Goal: Information Seeking & Learning: Learn about a topic

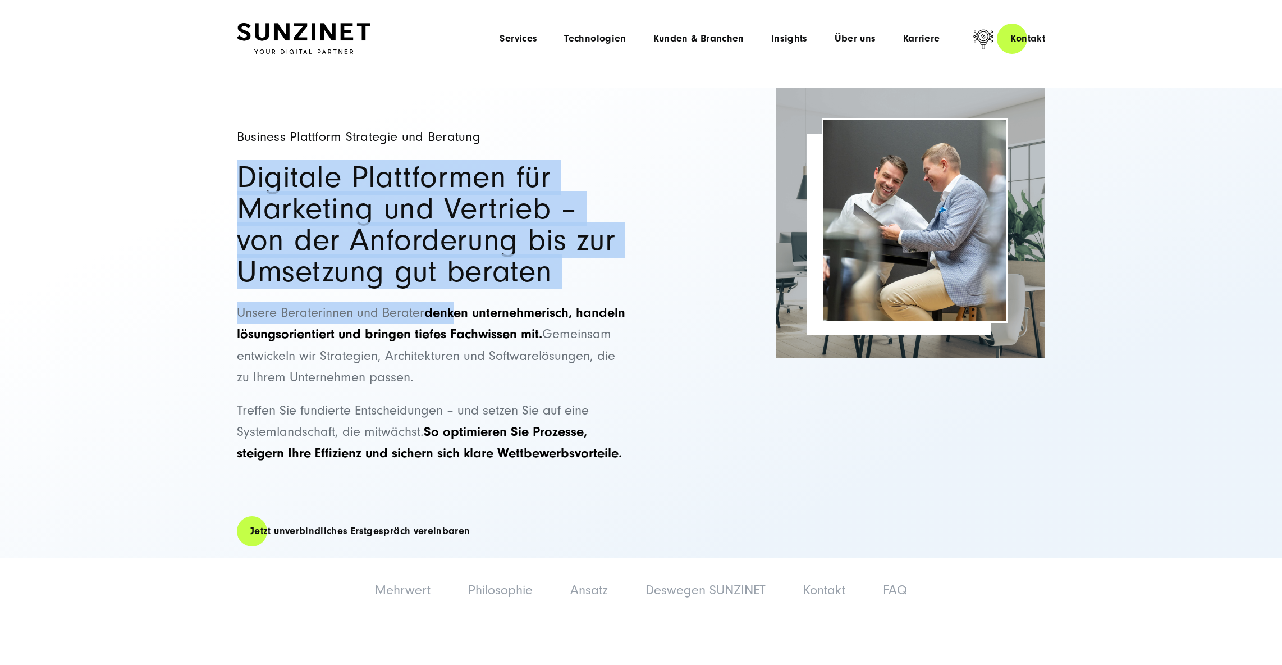
drag, startPoint x: 236, startPoint y: 168, endPoint x: 460, endPoint y: 305, distance: 262.9
click at [460, 305] on div "Business Plattform Strategie und Beratung Digitale Plattformen für Marketing un…" at bounding box center [640, 323] width 853 height 470
click at [460, 305] on strong "denken unternehmerisch, handeln lösungsorientiert und bringen tiefes Fachwissen…" at bounding box center [431, 323] width 389 height 36
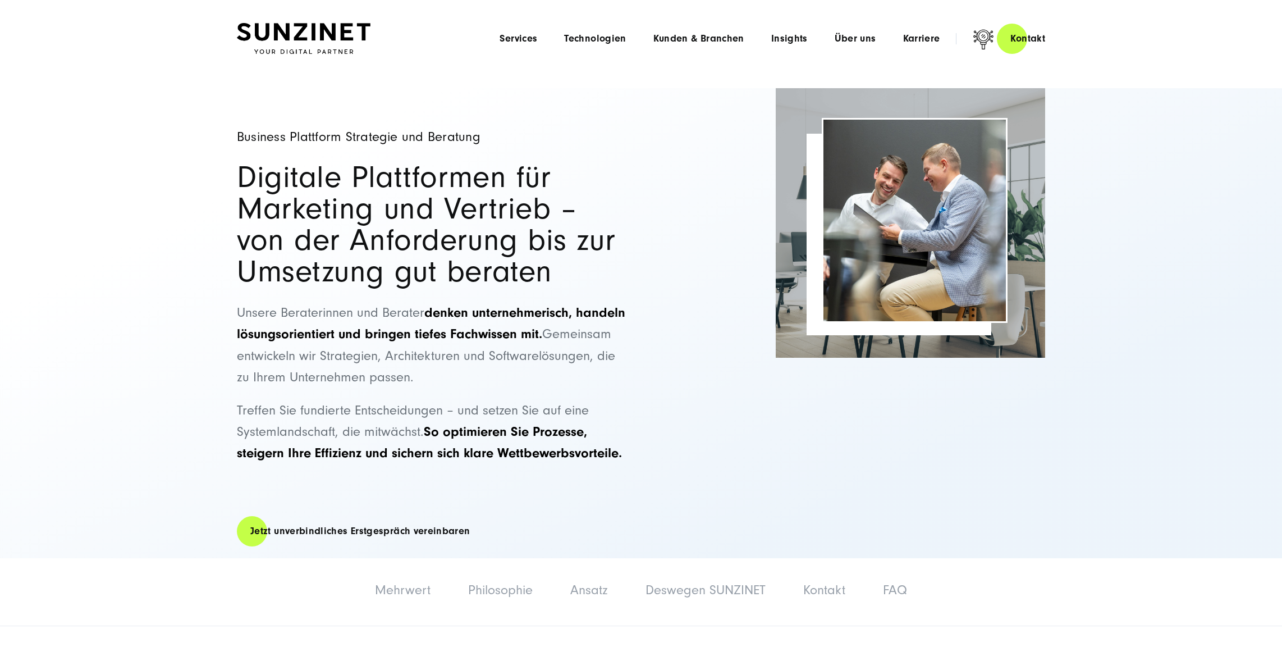
click at [527, 44] on div "Menu Services Menu Full Service Digitalagentur Wir lösen komplexe Herausforderu…" at bounding box center [772, 38] width 573 height 32
click at [529, 40] on span "Services" at bounding box center [519, 38] width 38 height 11
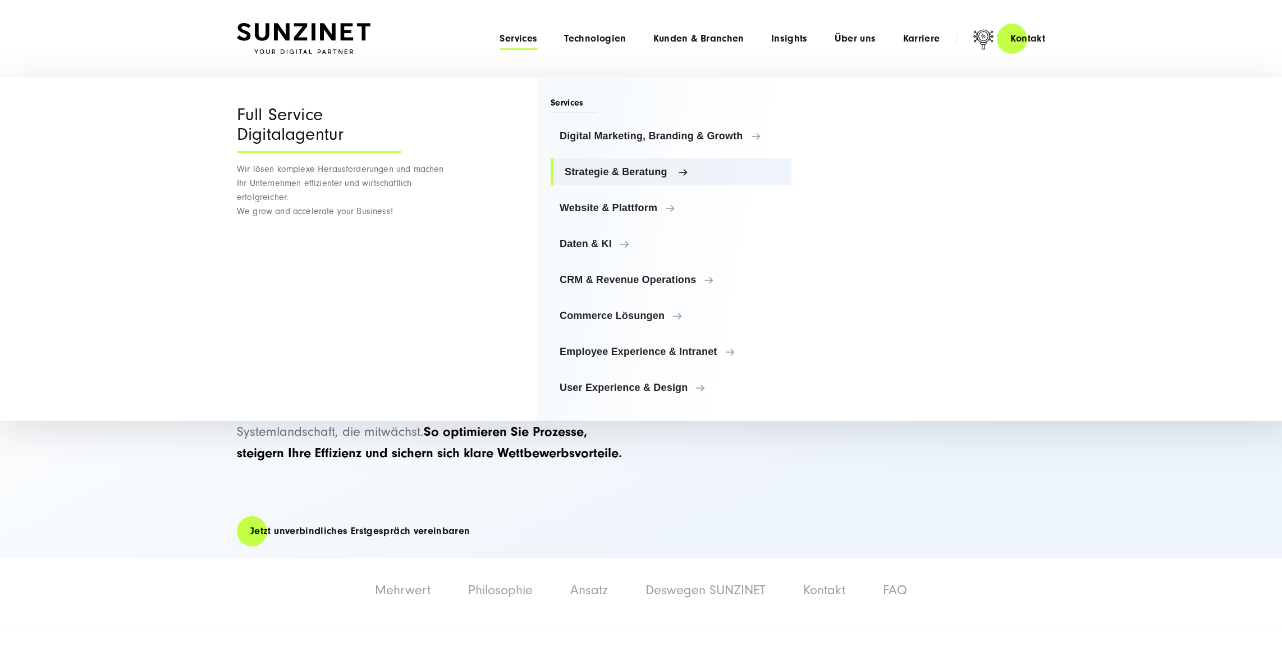
click at [645, 175] on span "Strategie & Beratung" at bounding box center [674, 171] width 218 height 11
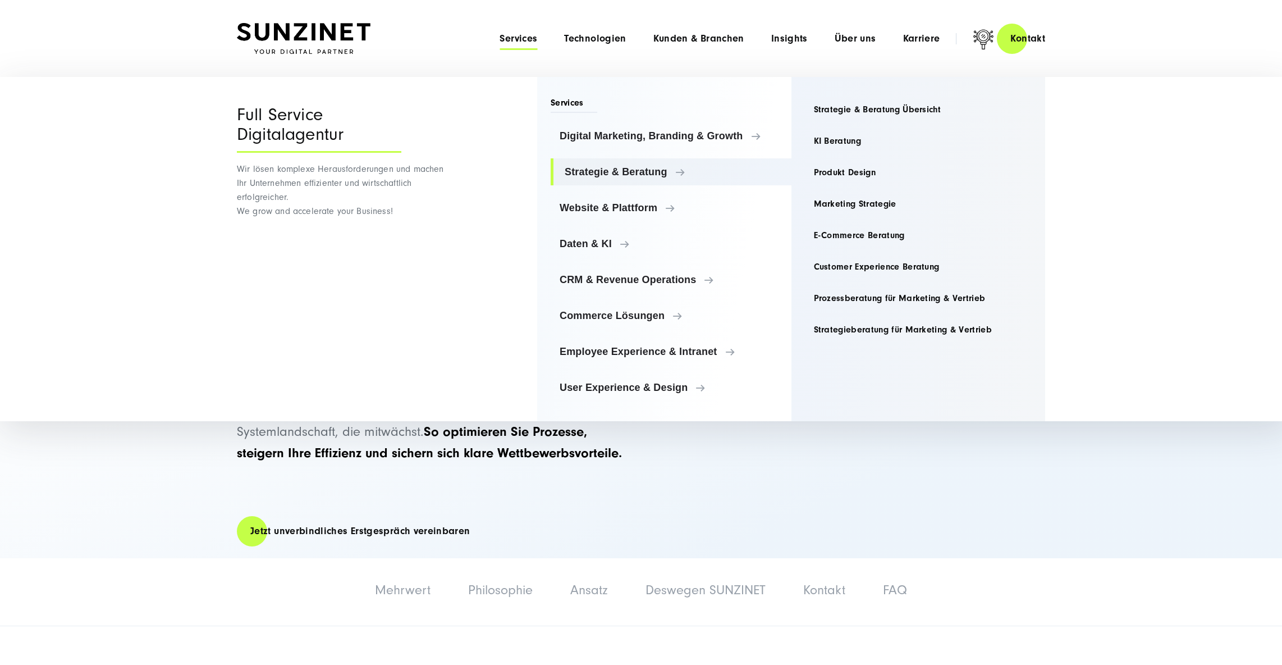
click at [808, 473] on div "Business Plattform Strategie und Beratung Digitale Plattformen für Marketing un…" at bounding box center [641, 323] width 808 height 470
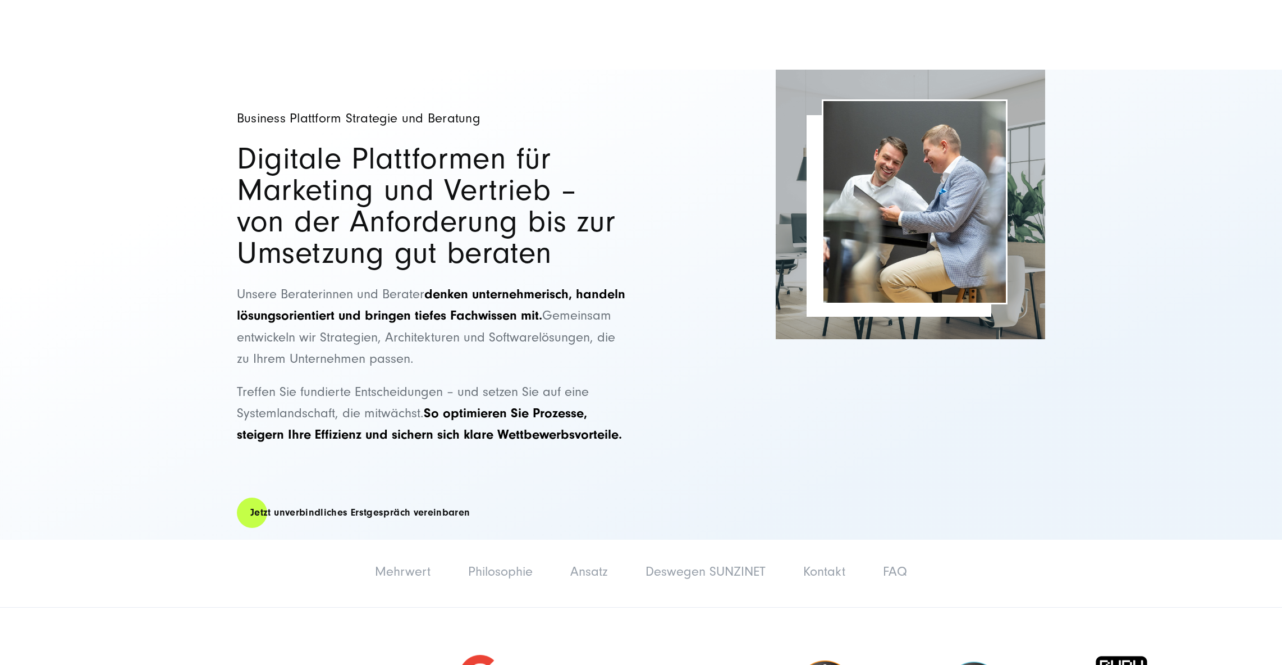
scroll to position [19, 0]
drag, startPoint x: 470, startPoint y: 350, endPoint x: 476, endPoint y: 315, distance: 35.3
click at [476, 315] on p "Unsere Beraterinnen und Berater denken unternehmerisch, handeln lösungsorientie…" at bounding box center [433, 326] width 393 height 86
click at [476, 315] on strong "denken unternehmerisch, handeln lösungsorientiert und bringen tiefes Fachwissen…" at bounding box center [431, 304] width 389 height 36
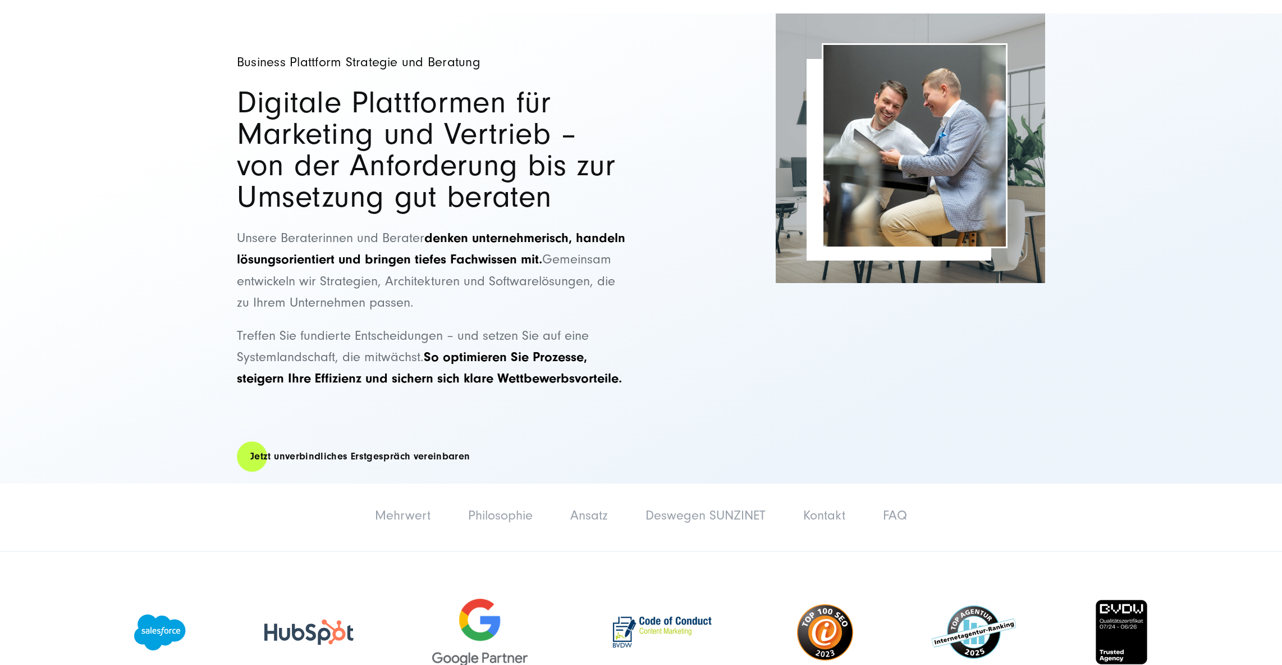
scroll to position [76, 0]
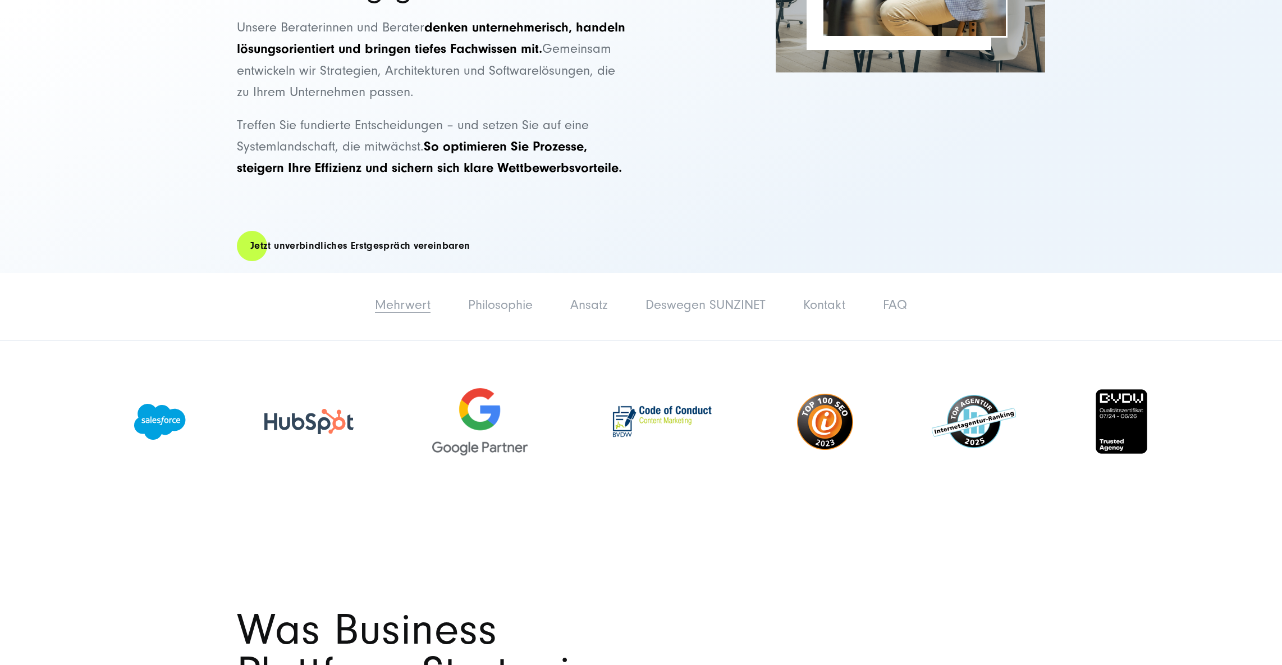
click at [418, 305] on link "Mehrwert" at bounding box center [403, 304] width 56 height 15
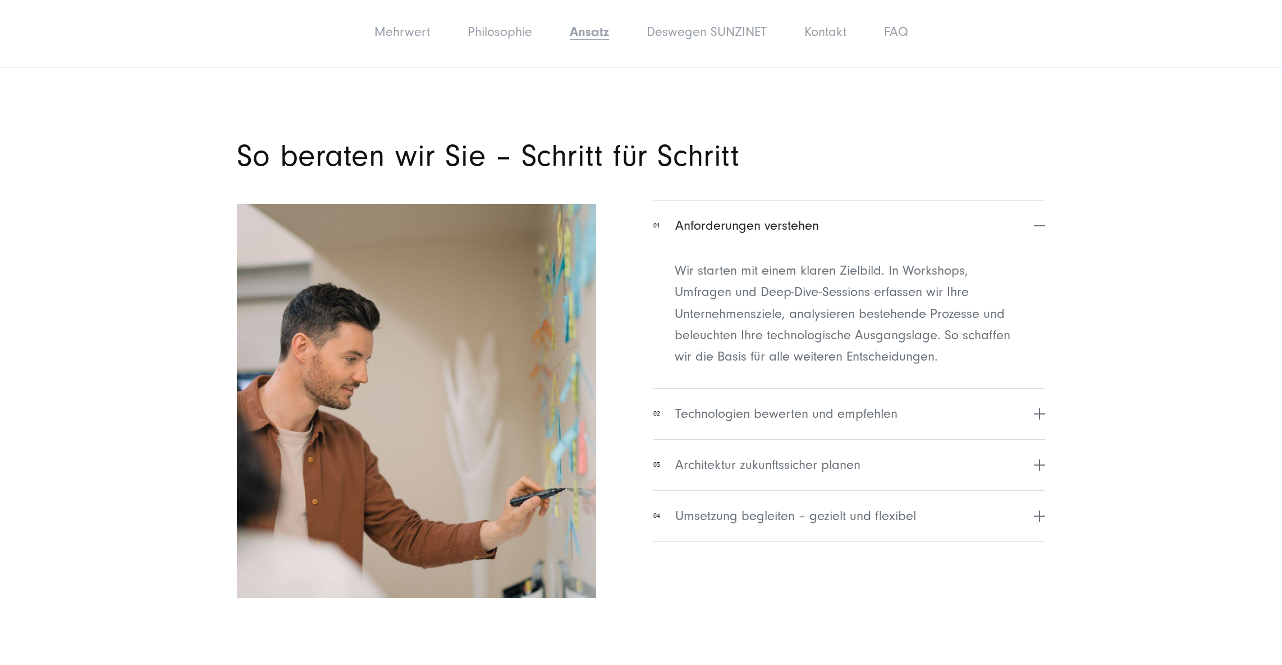
scroll to position [3358, 0]
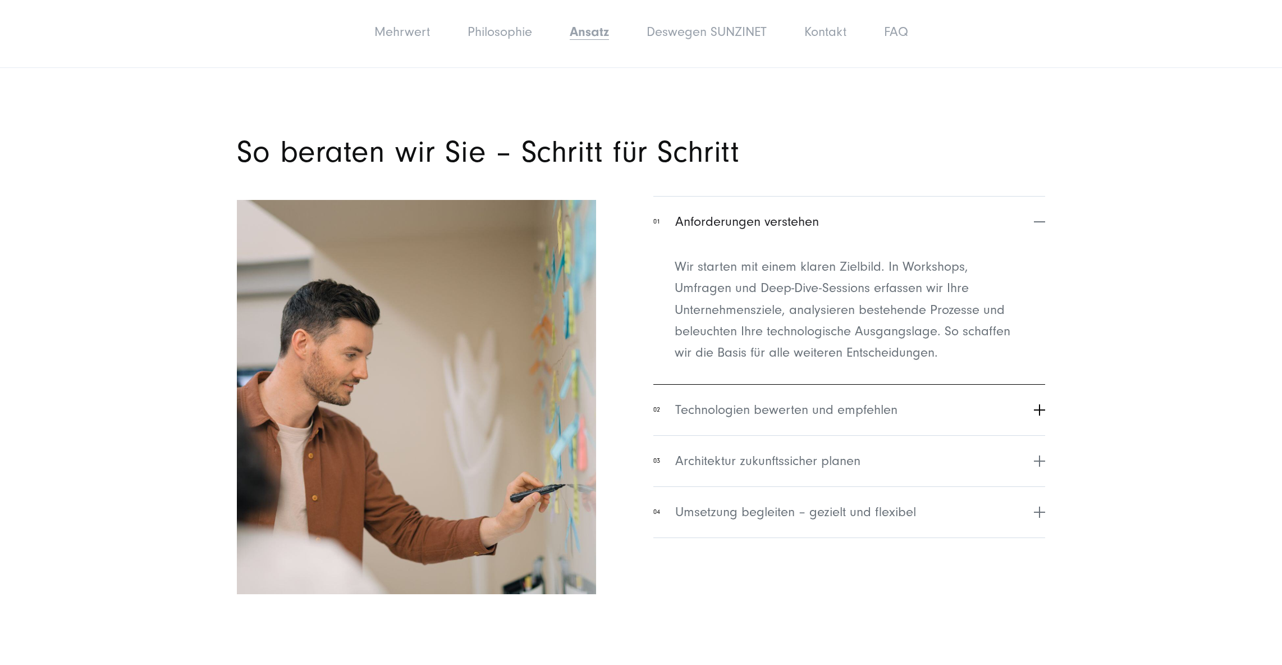
click at [946, 426] on button "02 Technologien bewerten und empfehlen" at bounding box center [850, 409] width 392 height 51
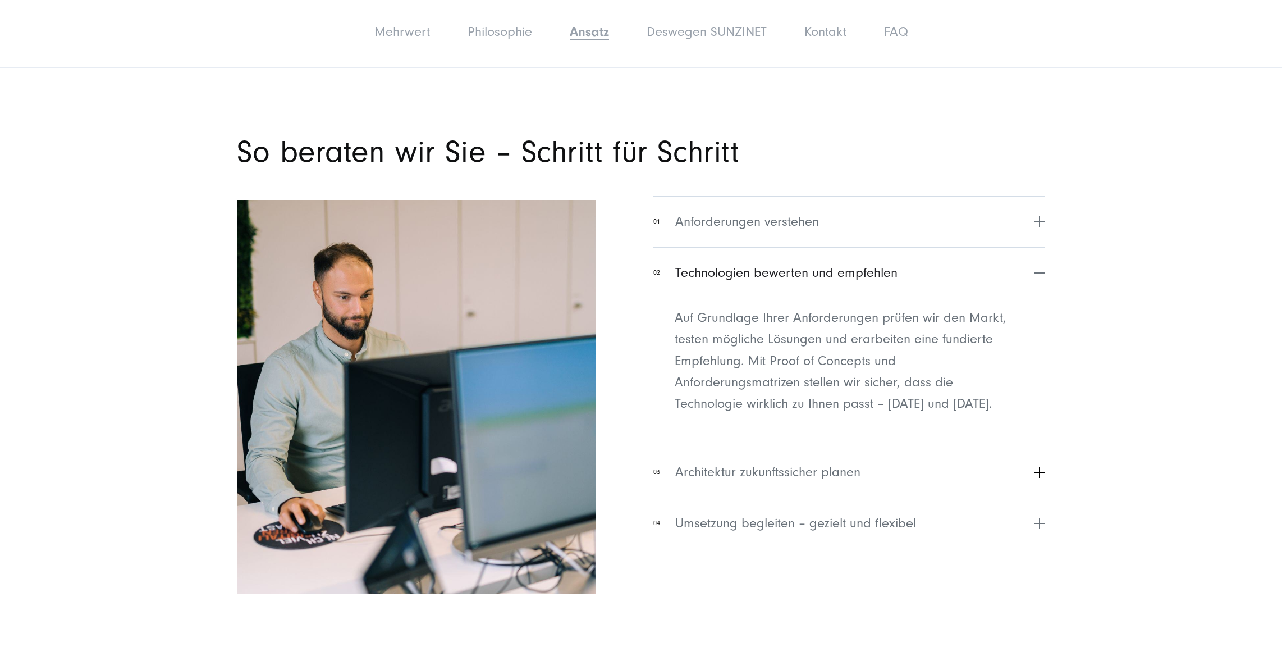
click at [926, 463] on button "03 Architektur zukunftssicher planen" at bounding box center [850, 471] width 392 height 51
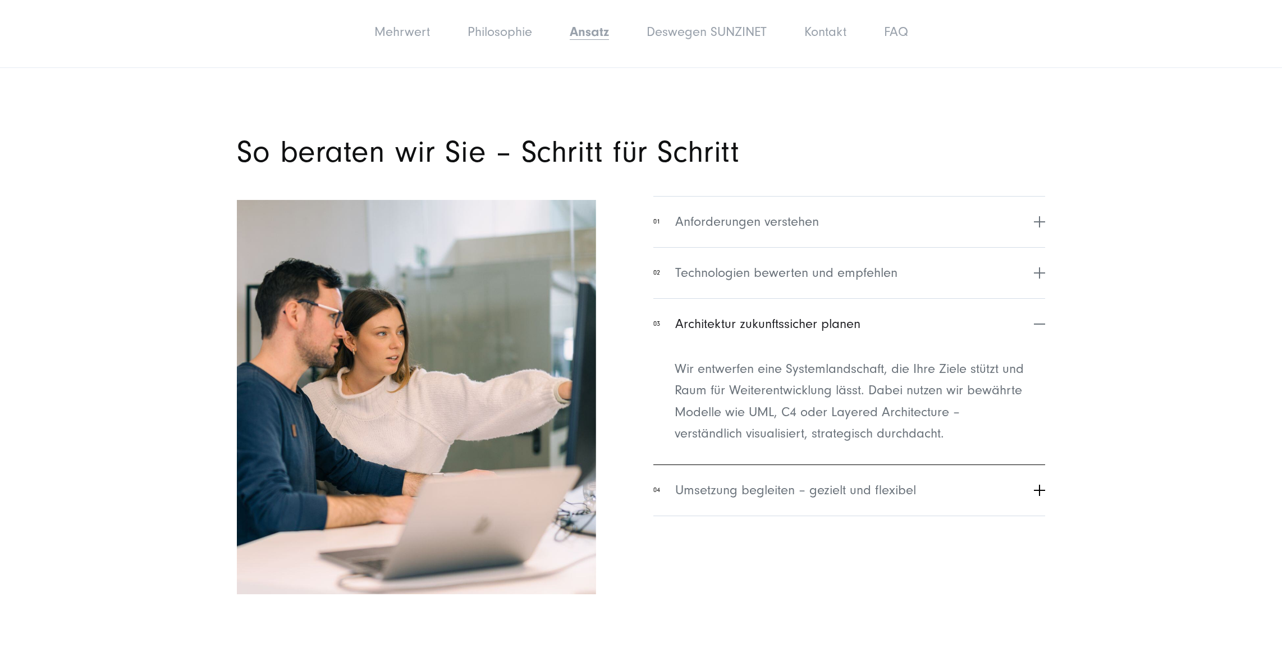
click at [919, 483] on button "04 Umsetzung begleiten – gezielt und flexibel" at bounding box center [850, 489] width 392 height 51
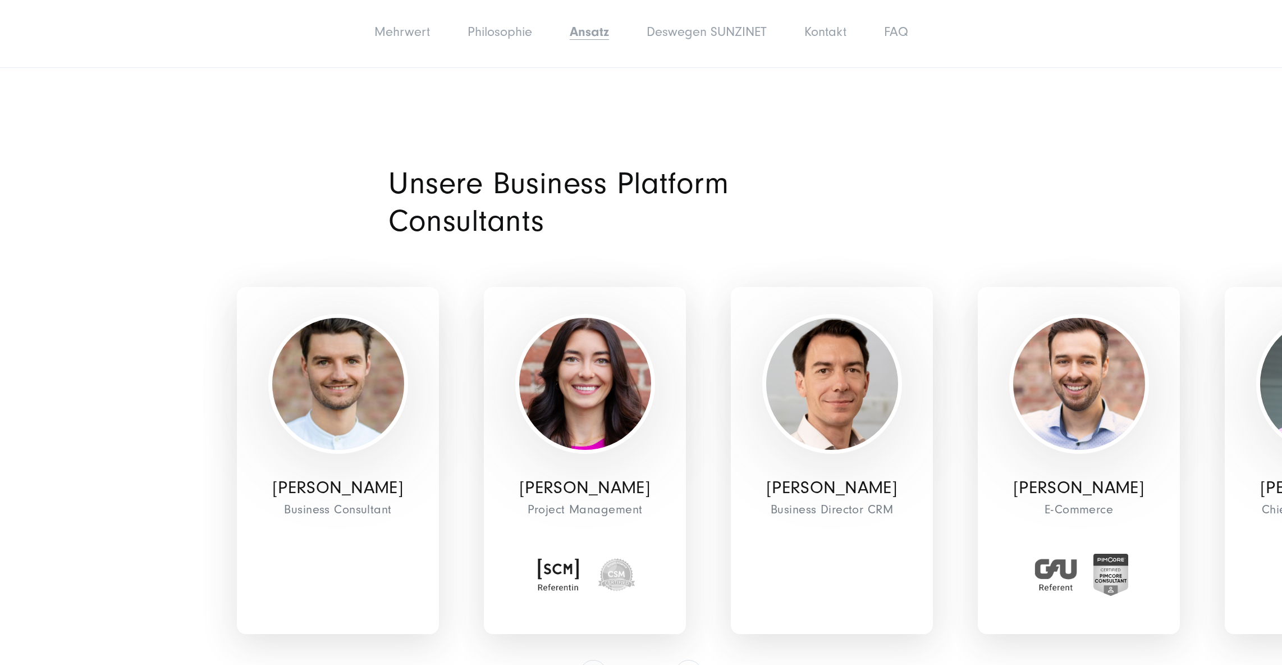
scroll to position [3922, 0]
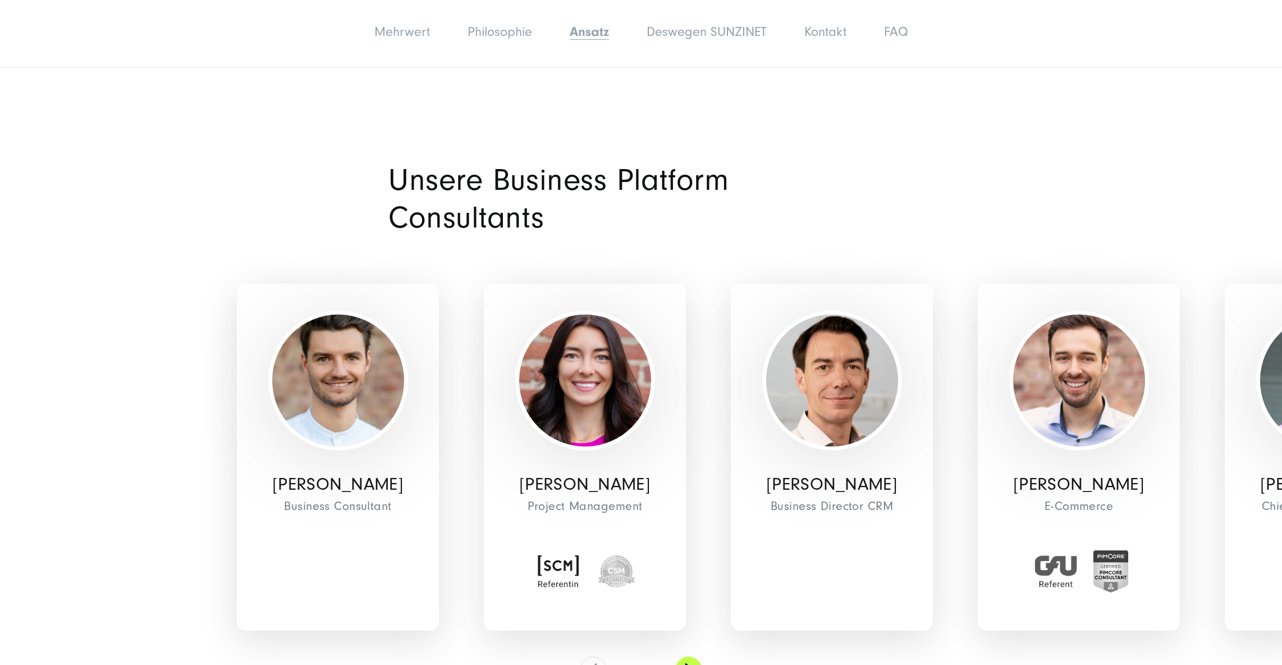
click at [697, 656] on button at bounding box center [688, 669] width 27 height 27
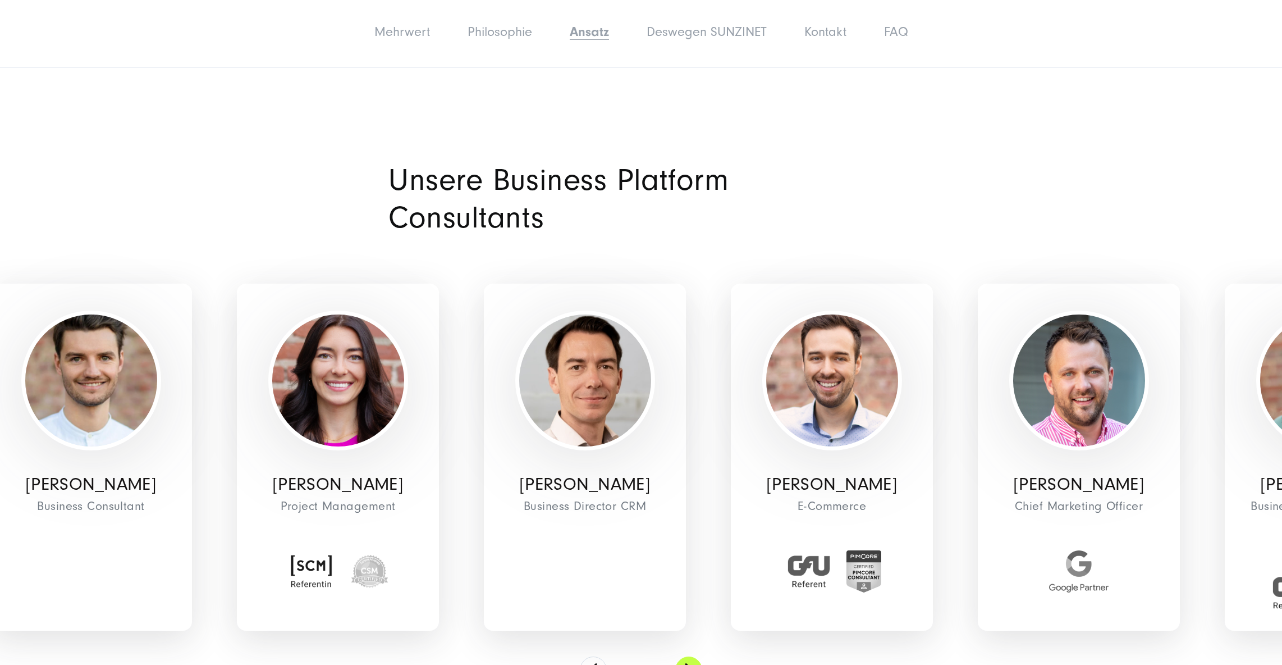
click at [697, 656] on button at bounding box center [688, 669] width 27 height 27
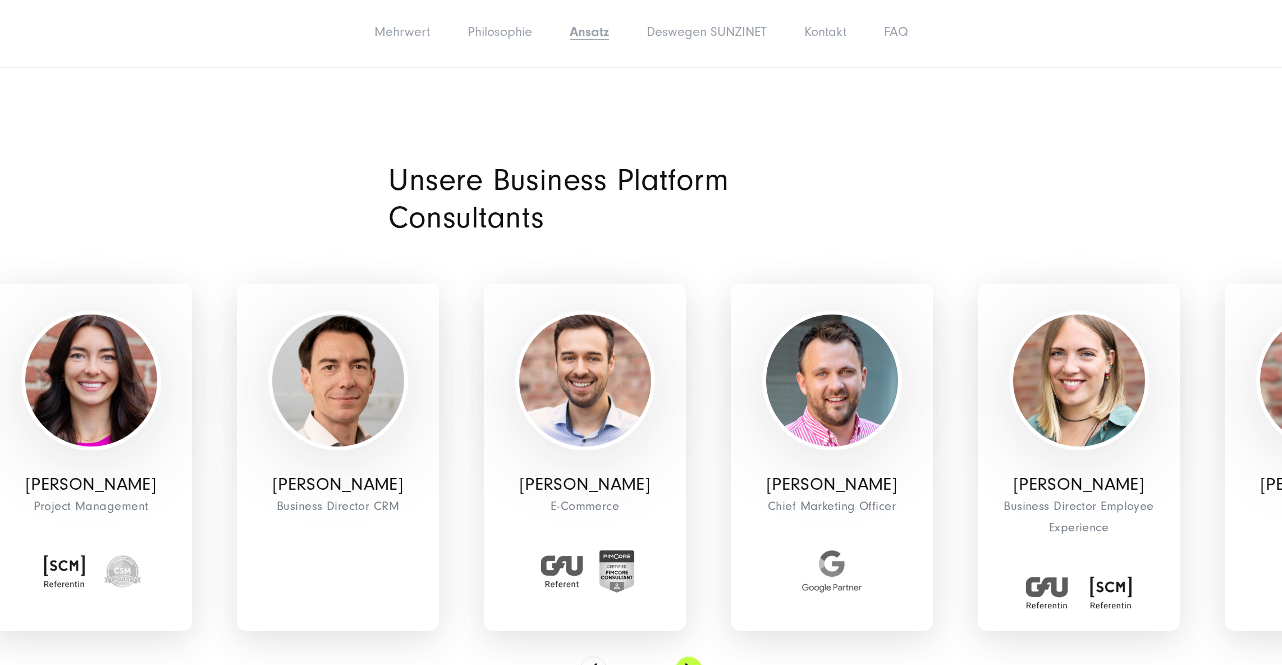
click at [697, 656] on button at bounding box center [688, 669] width 27 height 27
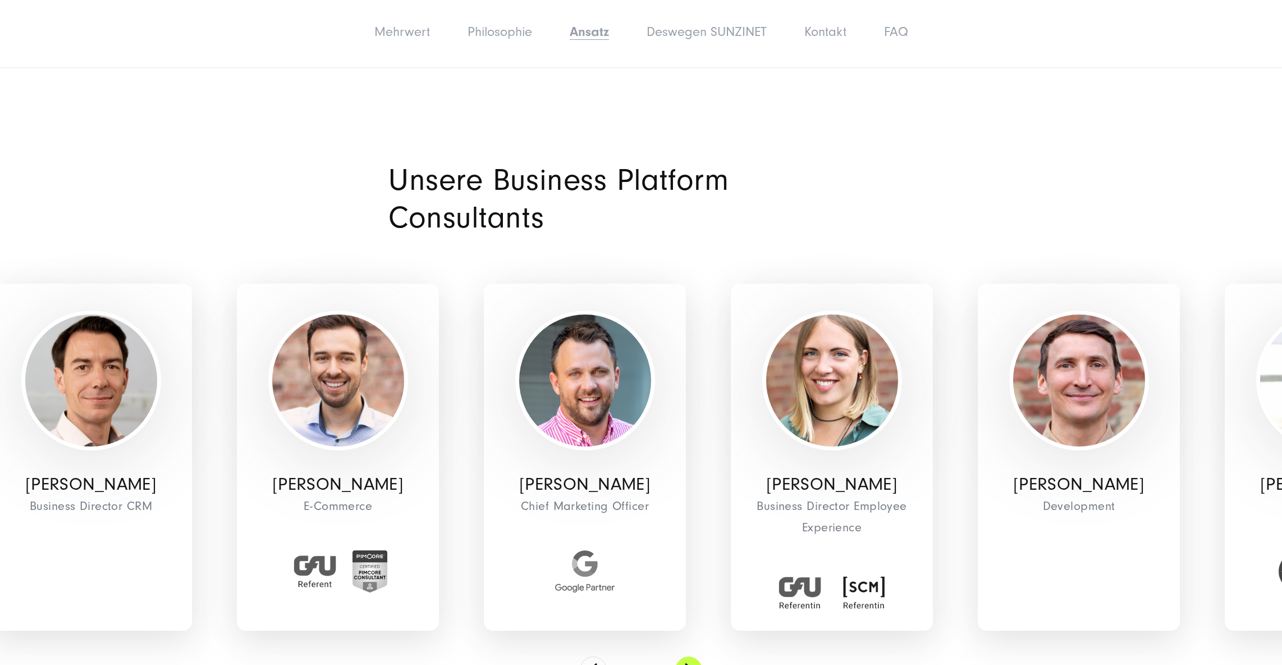
click at [697, 656] on button at bounding box center [688, 669] width 27 height 27
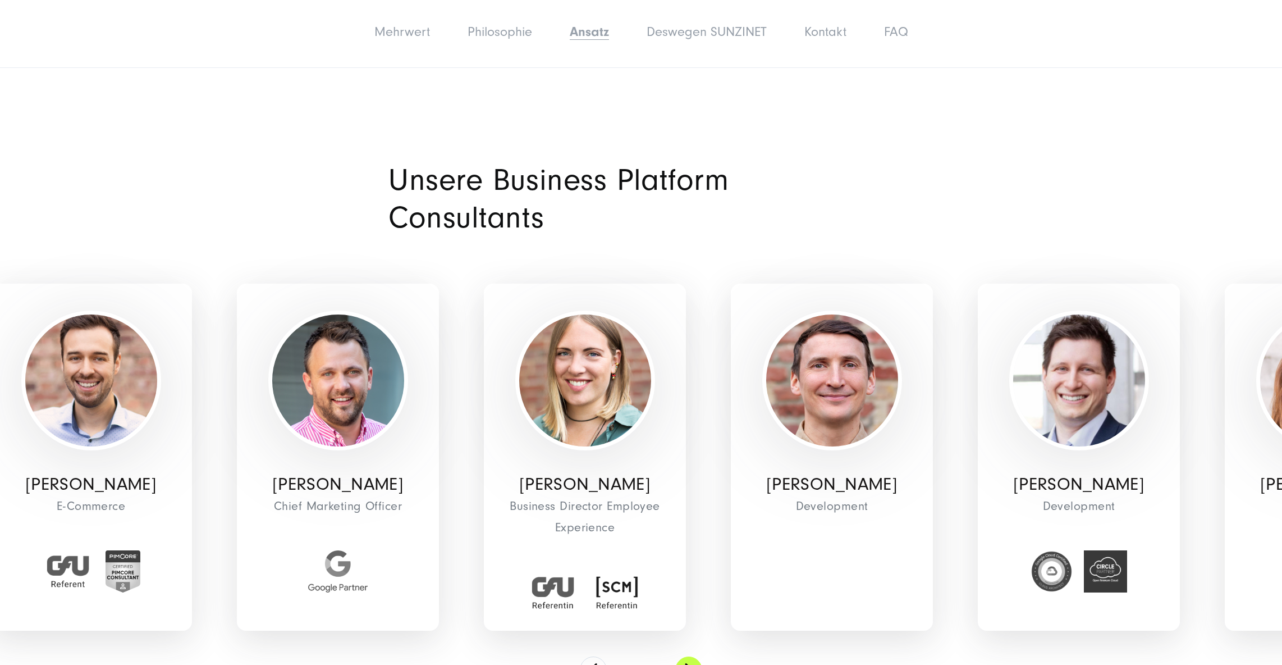
click at [697, 656] on button at bounding box center [688, 669] width 27 height 27
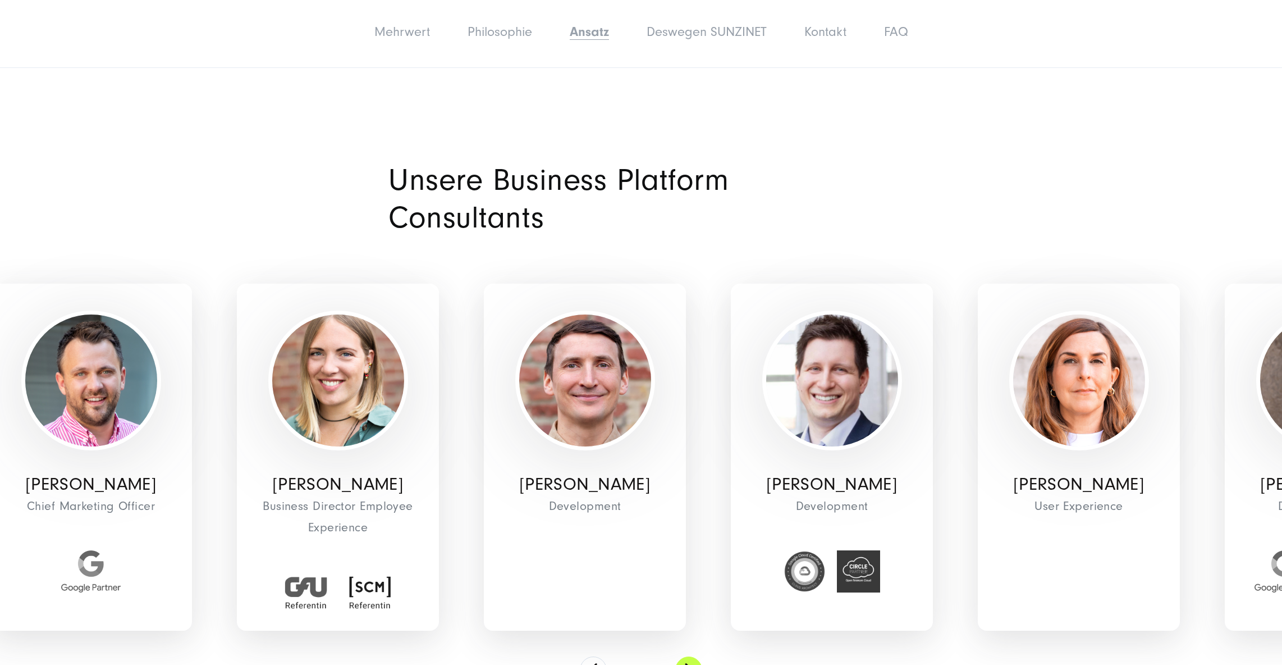
click at [697, 656] on button at bounding box center [688, 669] width 27 height 27
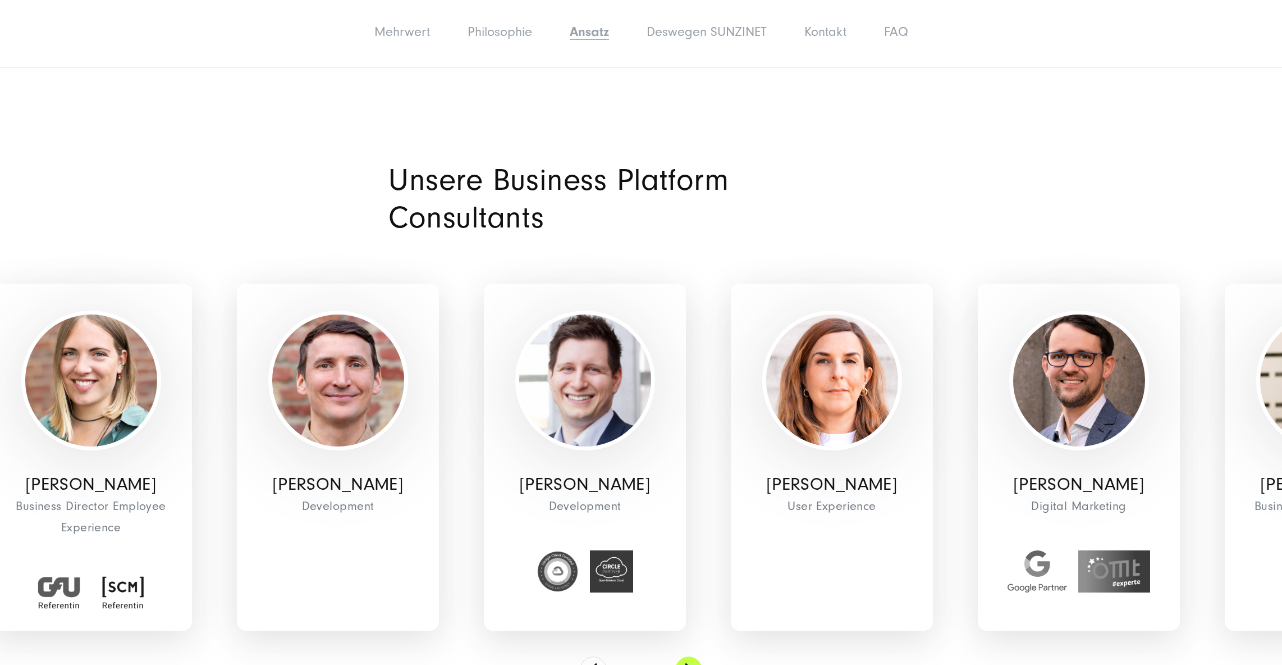
click at [697, 656] on button at bounding box center [688, 669] width 27 height 27
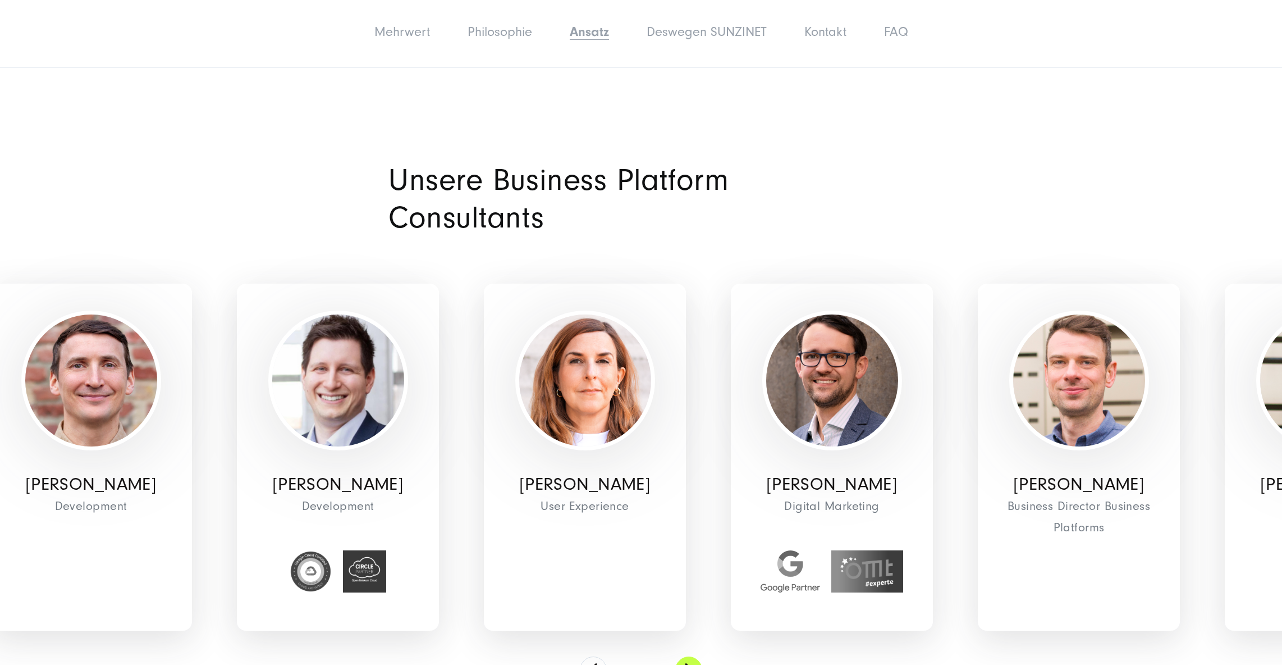
click at [697, 656] on button at bounding box center [688, 669] width 27 height 27
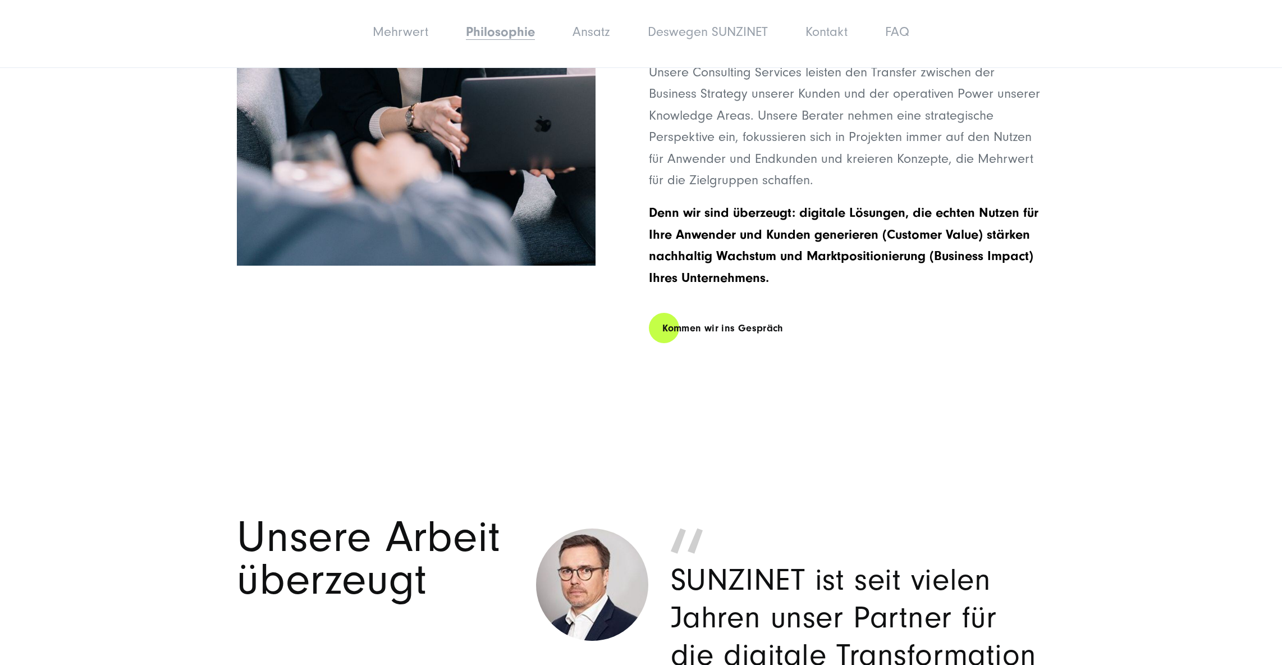
scroll to position [2355, 0]
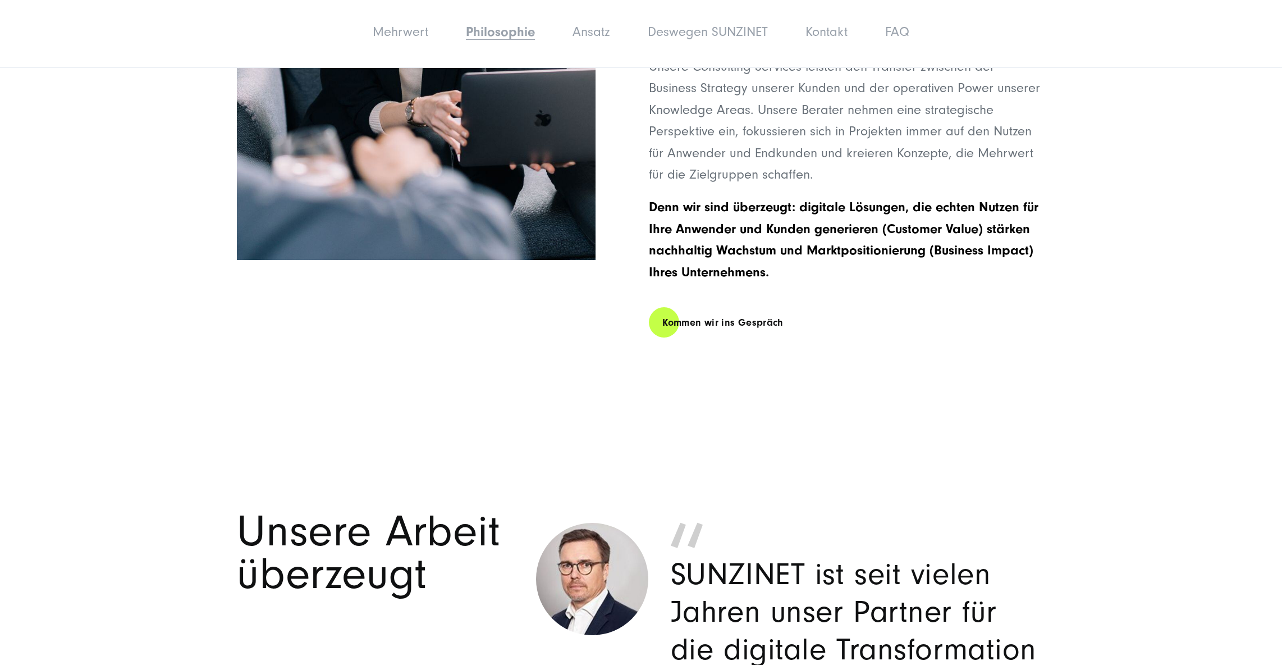
click at [477, 24] on link "Philosophie" at bounding box center [500, 31] width 69 height 15
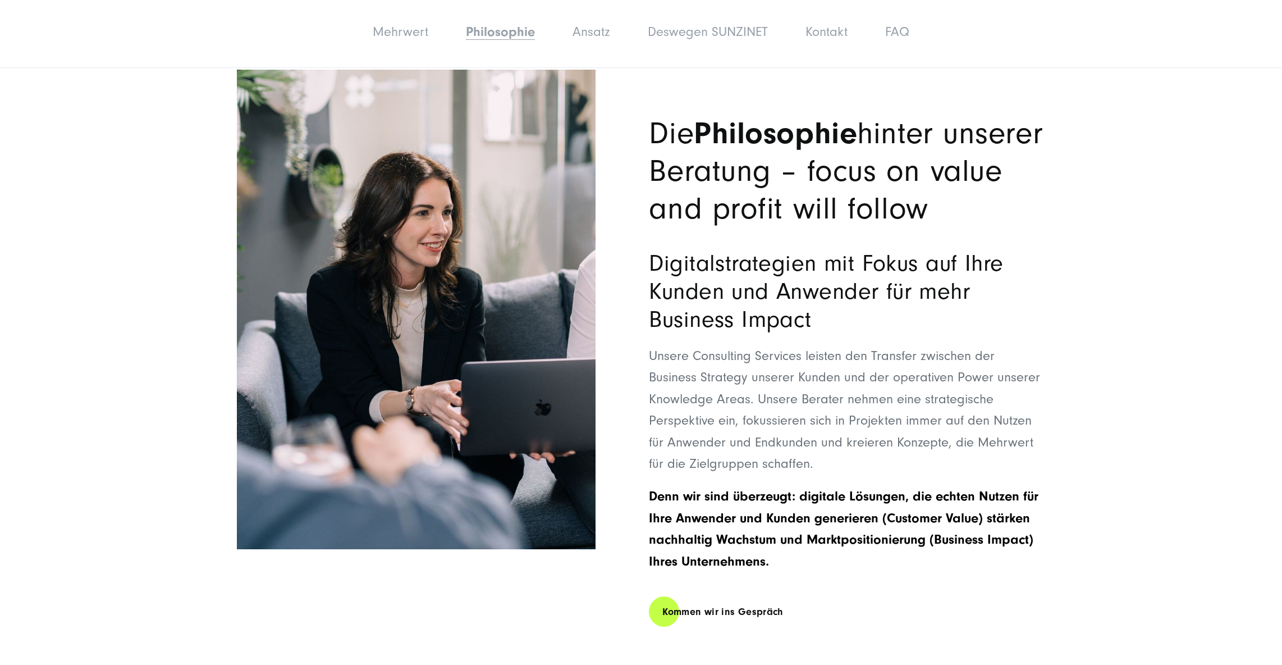
scroll to position [2067, 0]
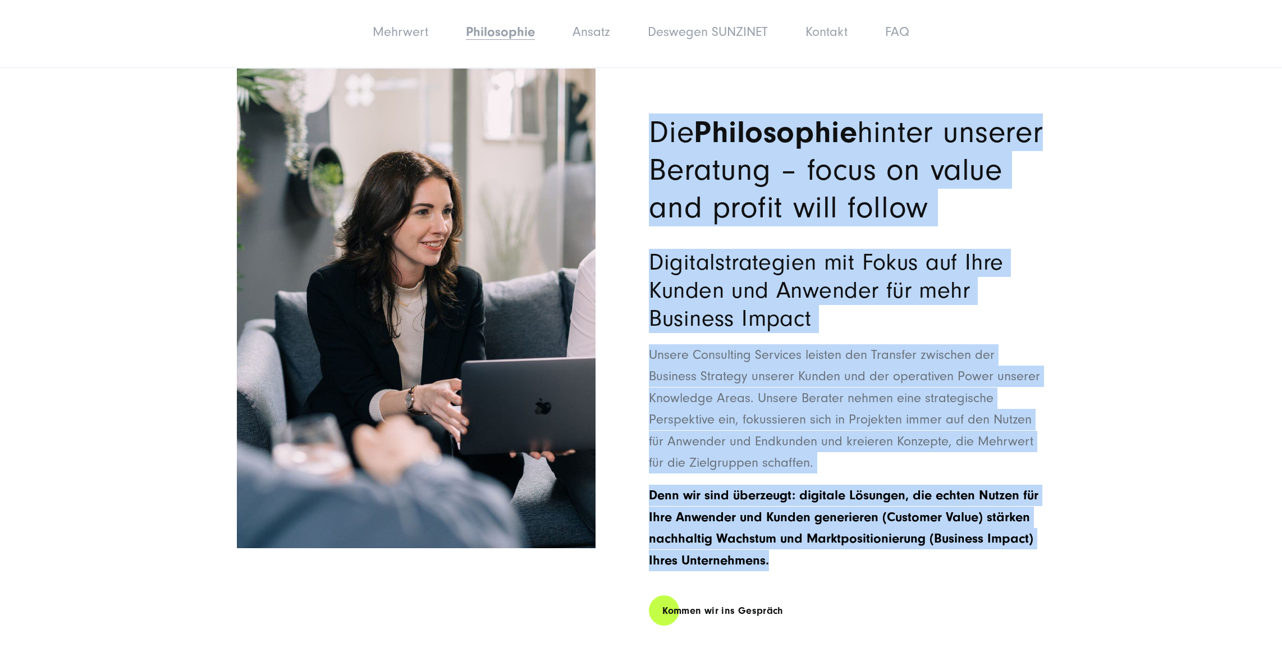
drag, startPoint x: 658, startPoint y: 136, endPoint x: 867, endPoint y: 559, distance: 471.5
click at [867, 559] on div "Die Philosophie hinter unserer Beratung – focus on value and profit will follow…" at bounding box center [641, 369] width 808 height 603
copy div "Die Philosophie hinter unserer Beratung – focus on value and profit will follow…"
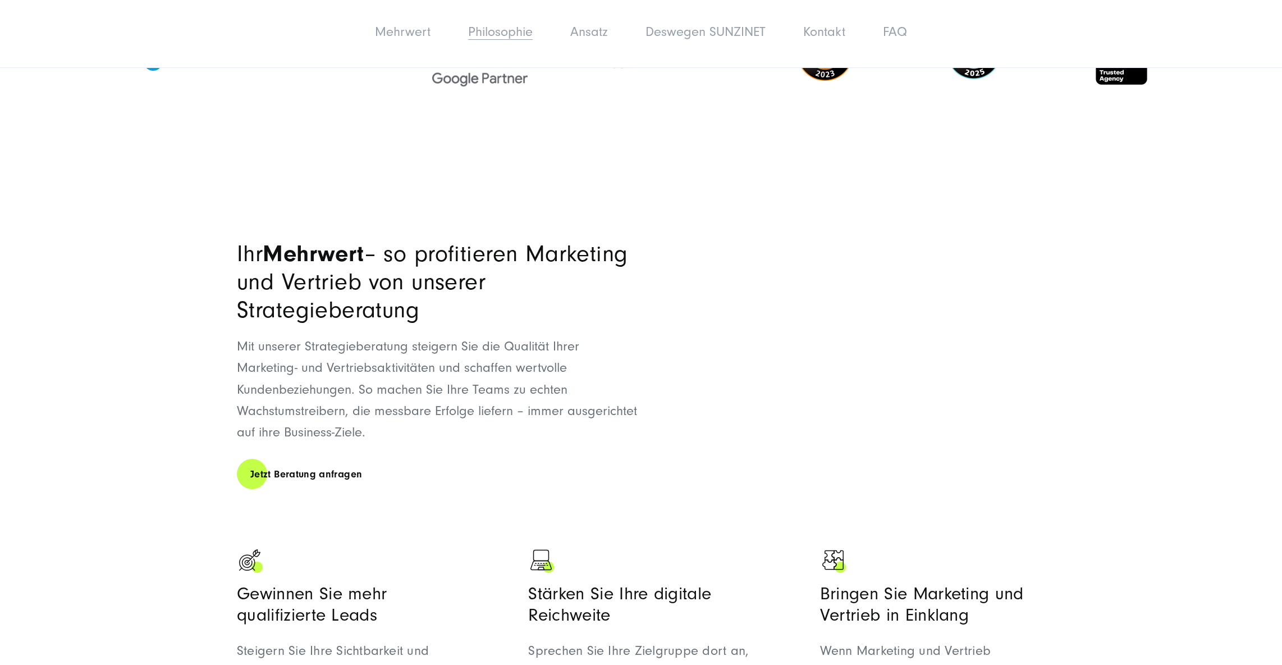
click at [500, 31] on link "Philosophie" at bounding box center [500, 31] width 65 height 15
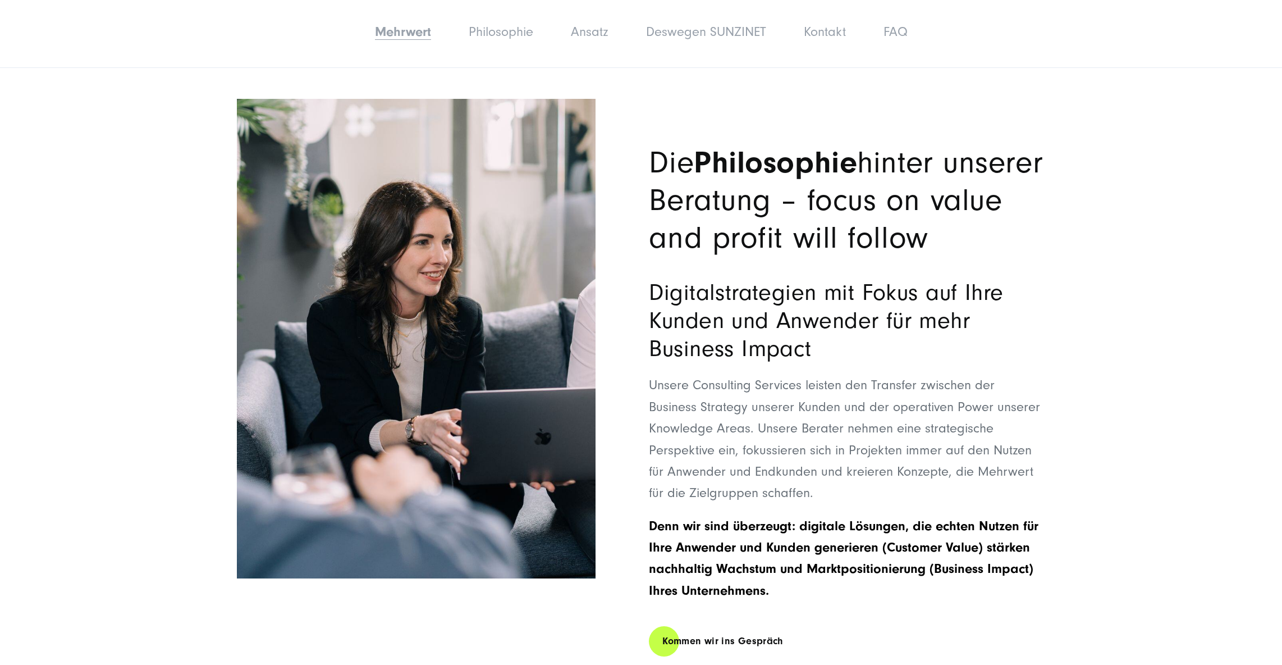
scroll to position [2018, 0]
